Goal: Consume media (video, audio): Consume media (video, audio)

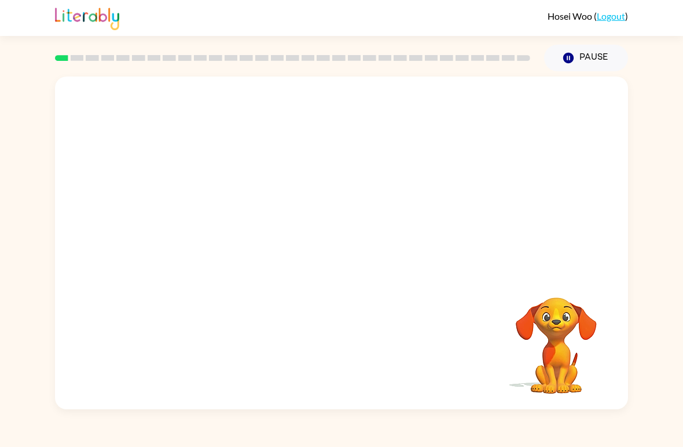
click at [570, 345] on video "Your browser must support playing .mp4 files to use Literably. Please try using…" at bounding box center [557, 337] width 116 height 116
click at [555, 357] on video "Your browser must support playing .mp4 files to use Literably. Please try using…" at bounding box center [557, 337] width 116 height 116
click at [551, 339] on video "Your browser must support playing .mp4 files to use Literably. Please try using…" at bounding box center [557, 337] width 116 height 116
click at [561, 345] on video "Your browser must support playing .mp4 files to use Literably. Please try using…" at bounding box center [557, 337] width 116 height 116
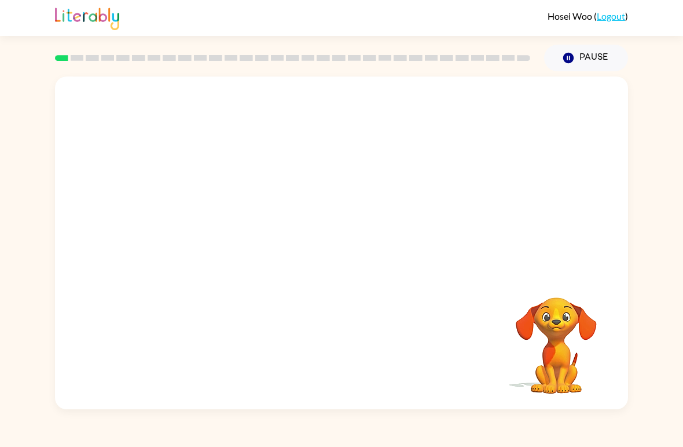
click at [564, 356] on video "Your browser must support playing .mp4 files to use Literably. Please try using…" at bounding box center [557, 337] width 116 height 116
click at [550, 353] on video "Your browser must support playing .mp4 files to use Literably. Please try using…" at bounding box center [557, 337] width 116 height 116
click at [564, 345] on video "Your browser must support playing .mp4 files to use Literably. Please try using…" at bounding box center [557, 337] width 116 height 116
click at [563, 344] on video "Your browser must support playing .mp4 files to use Literably. Please try using…" at bounding box center [557, 337] width 116 height 116
click at [573, 332] on video "Your browser must support playing .mp4 files to use Literably. Please try using…" at bounding box center [557, 337] width 116 height 116
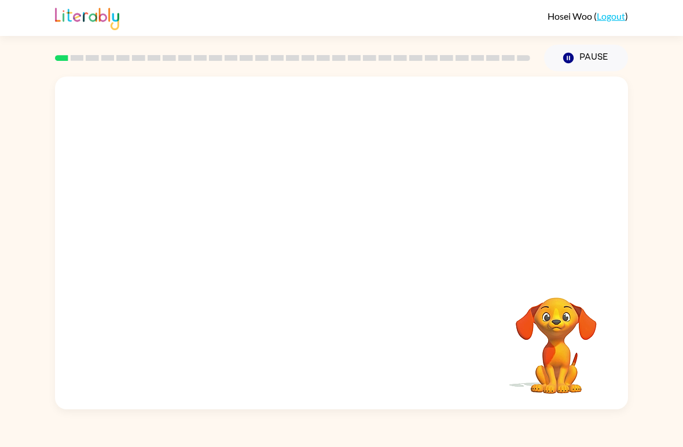
click at [566, 338] on video "Your browser must support playing .mp4 files to use Literably. Please try using…" at bounding box center [557, 337] width 116 height 116
click at [554, 341] on video "Your browser must support playing .mp4 files to use Literably. Please try using…" at bounding box center [557, 337] width 116 height 116
click at [569, 338] on video "Your browser must support playing .mp4 files to use Literably. Please try using…" at bounding box center [557, 337] width 116 height 116
click at [564, 354] on video "Your browser must support playing .mp4 files to use Literably. Please try using…" at bounding box center [557, 337] width 116 height 116
click at [614, 14] on link "Logout" at bounding box center [611, 15] width 28 height 11
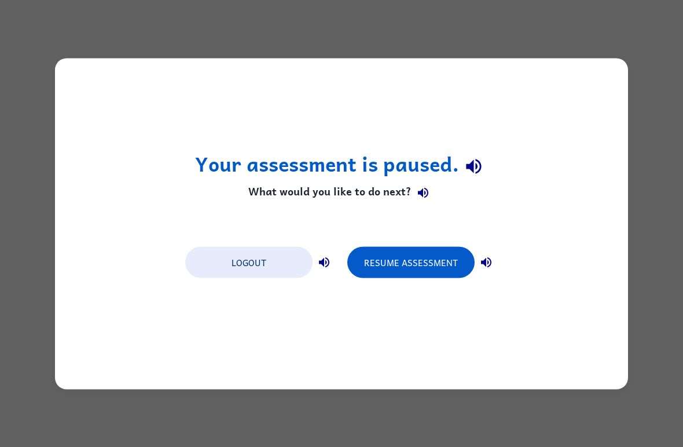
click at [271, 257] on button "Logout" at bounding box center [248, 261] width 127 height 31
